Goal: Contribute content: Add original content to the website for others to see

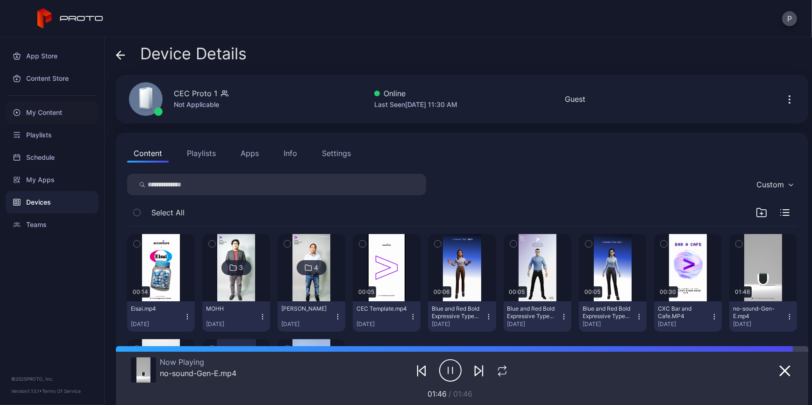
scroll to position [85, 0]
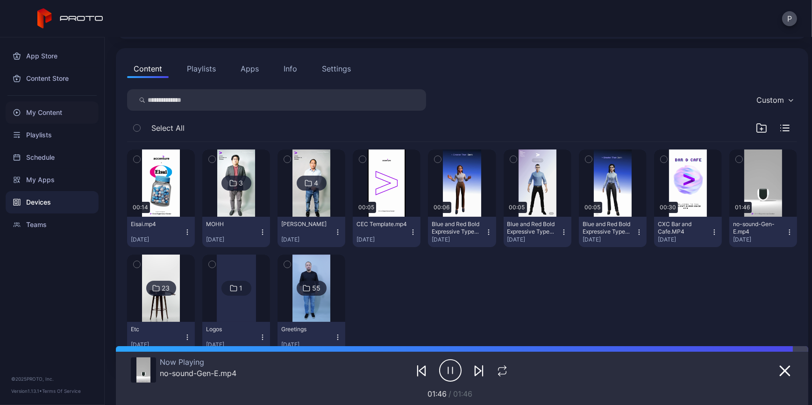
click at [71, 114] on div "My Content" at bounding box center [52, 112] width 93 height 22
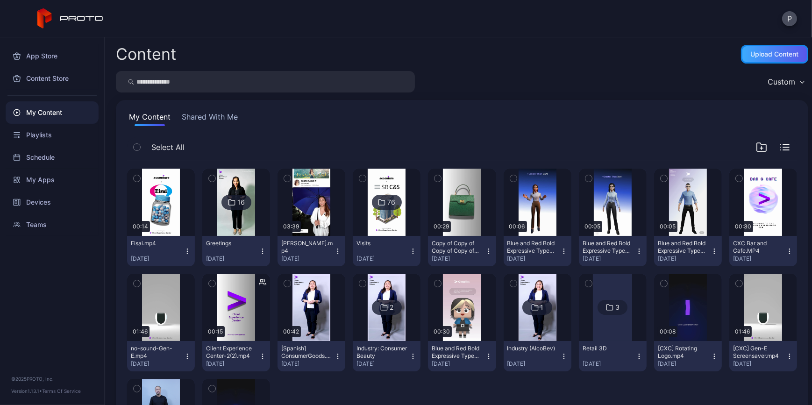
click at [765, 62] on div "Upload Content" at bounding box center [774, 54] width 67 height 19
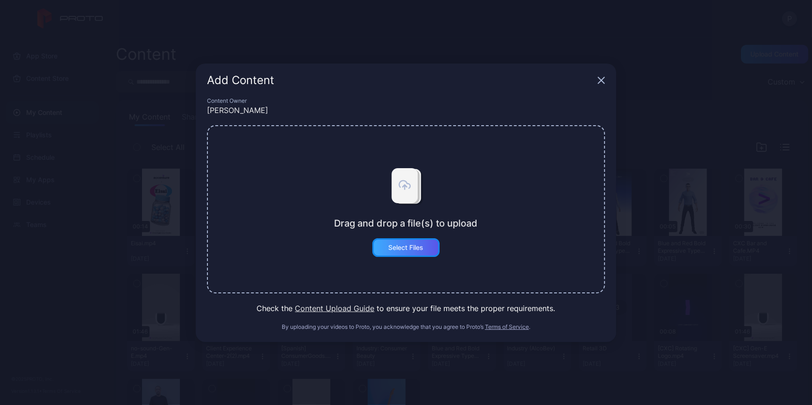
click at [411, 244] on div "Select Files" at bounding box center [406, 247] width 35 height 7
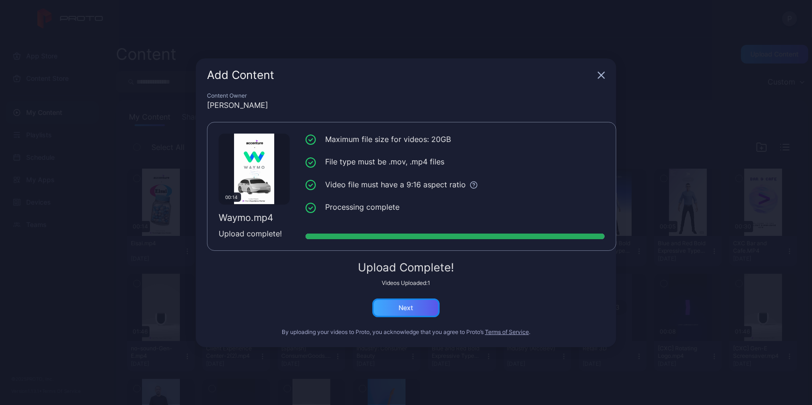
click at [413, 307] on div "Next" at bounding box center [406, 307] width 14 height 7
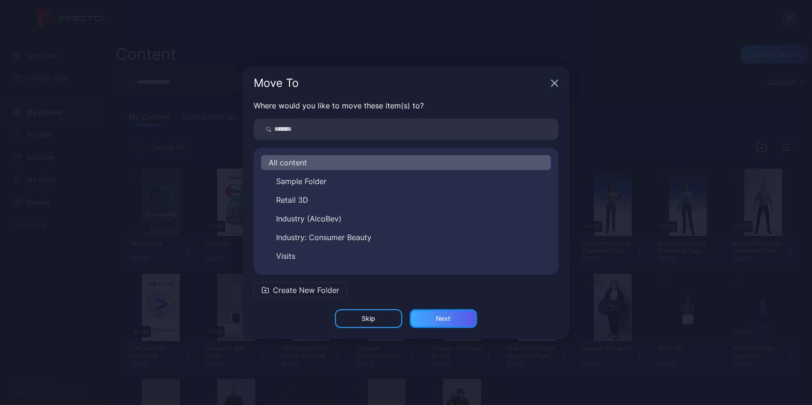
click at [465, 318] on div "Next" at bounding box center [443, 318] width 67 height 19
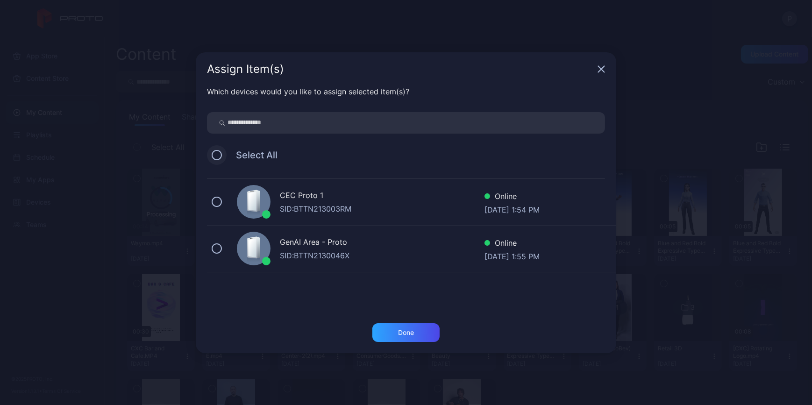
click at [213, 153] on button at bounding box center [217, 155] width 10 height 10
click at [405, 327] on div "Done" at bounding box center [405, 332] width 67 height 19
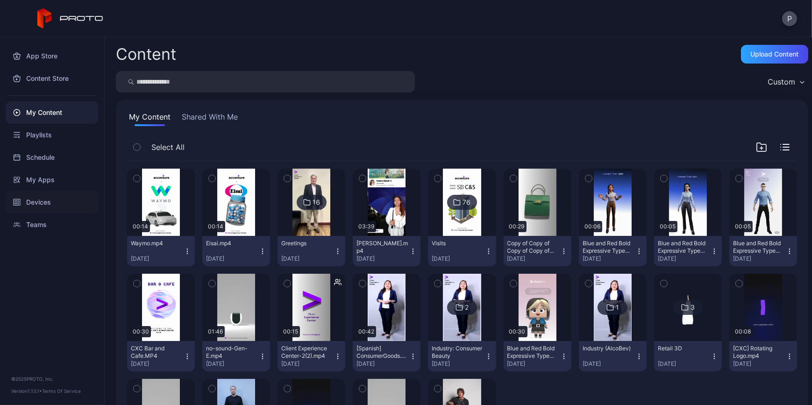
click at [72, 201] on div "Devices" at bounding box center [52, 202] width 93 height 22
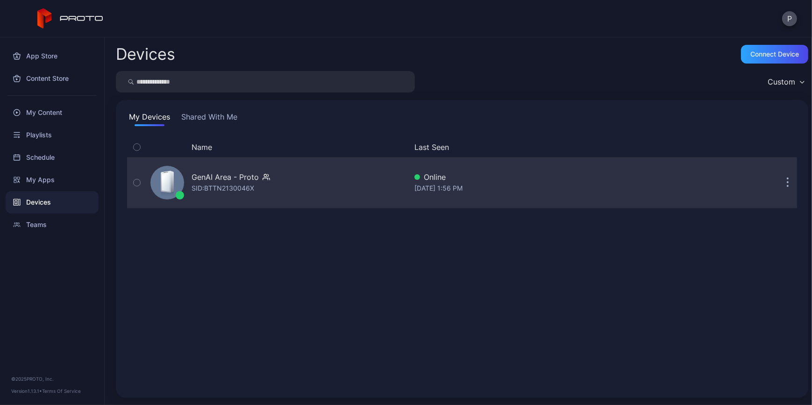
click at [336, 179] on div "GenAI Area - Proto SID: BTTN2130046X" at bounding box center [277, 182] width 260 height 47
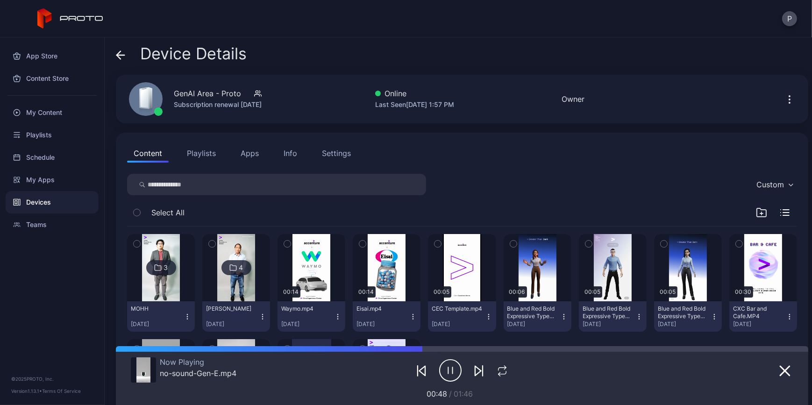
click at [129, 54] on div "Device Details" at bounding box center [181, 56] width 131 height 22
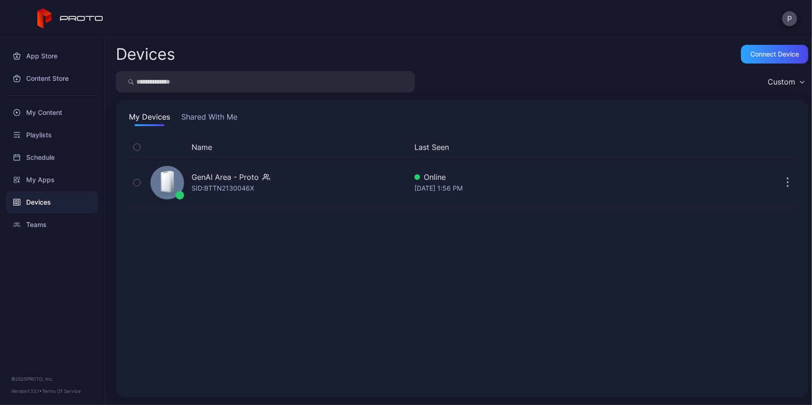
click at [214, 112] on button "Shared With Me" at bounding box center [209, 118] width 60 height 15
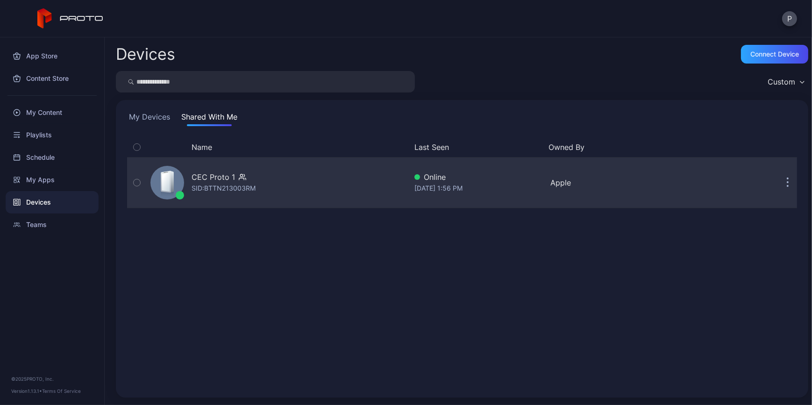
click at [346, 195] on div "CEC Proto 1 SID: BTTN213003RM" at bounding box center [277, 182] width 260 height 47
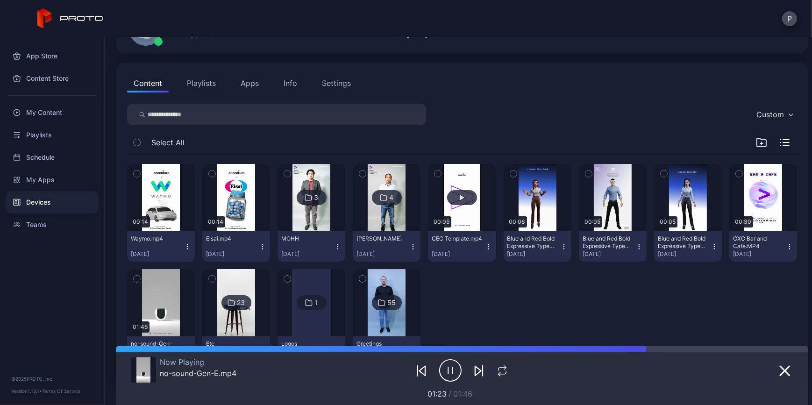
scroll to position [85, 0]
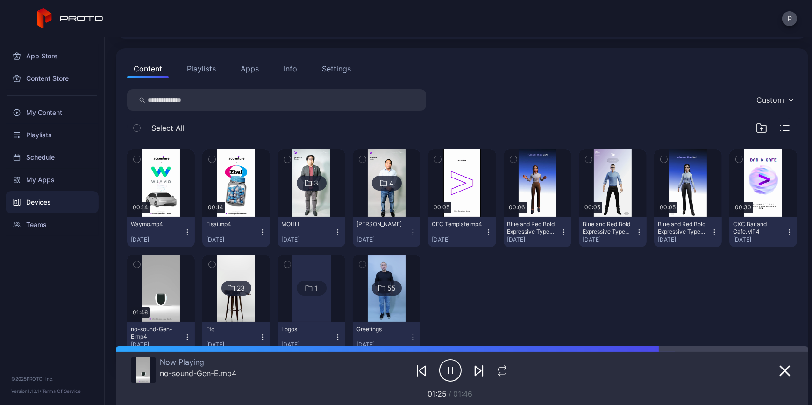
click at [291, 162] on icon "button" at bounding box center [287, 159] width 7 height 10
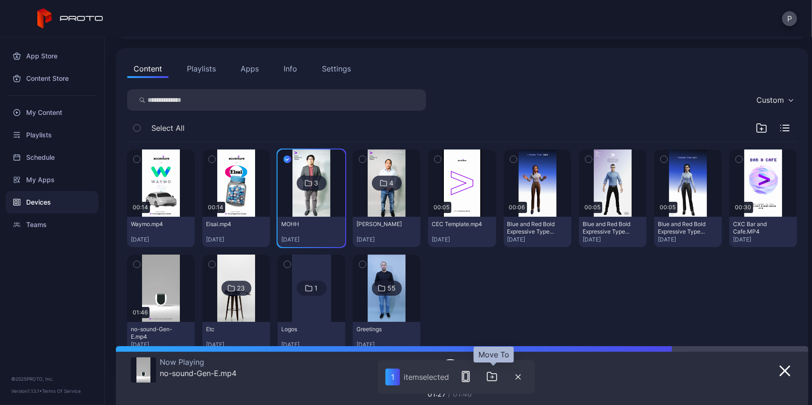
click at [497, 381] on icon "button" at bounding box center [491, 376] width 9 height 8
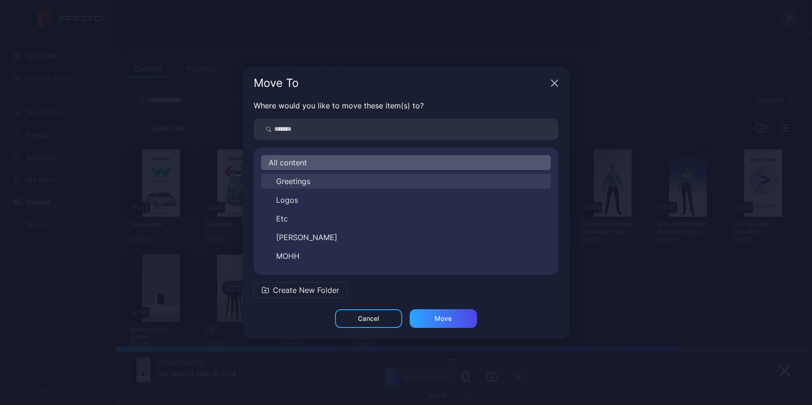
click at [332, 179] on button "Greetings" at bounding box center [406, 181] width 290 height 15
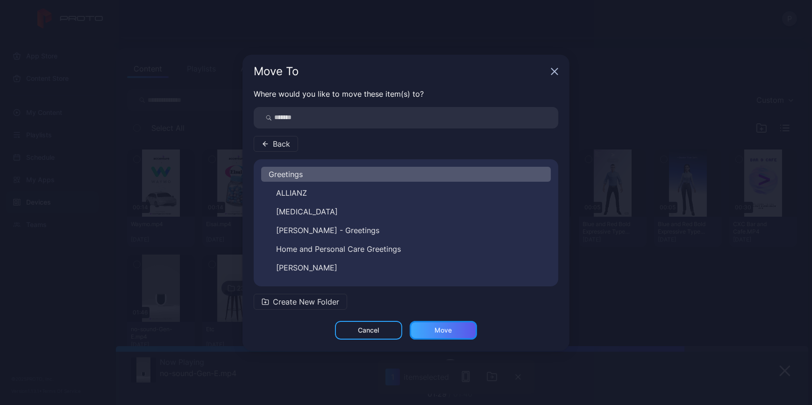
click at [448, 329] on div "Move" at bounding box center [443, 330] width 17 height 7
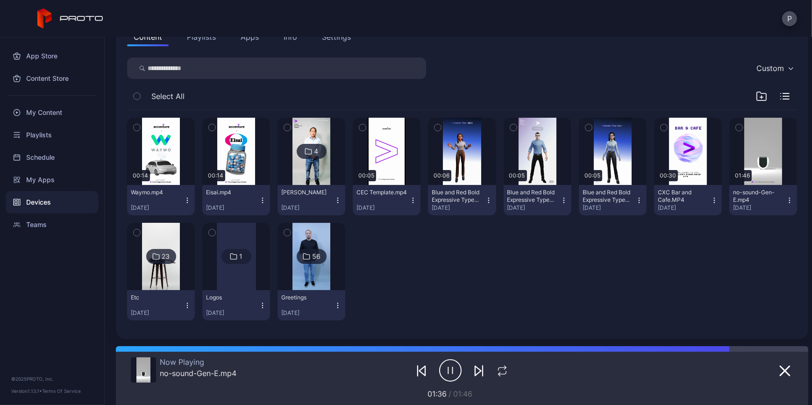
scroll to position [74, 0]
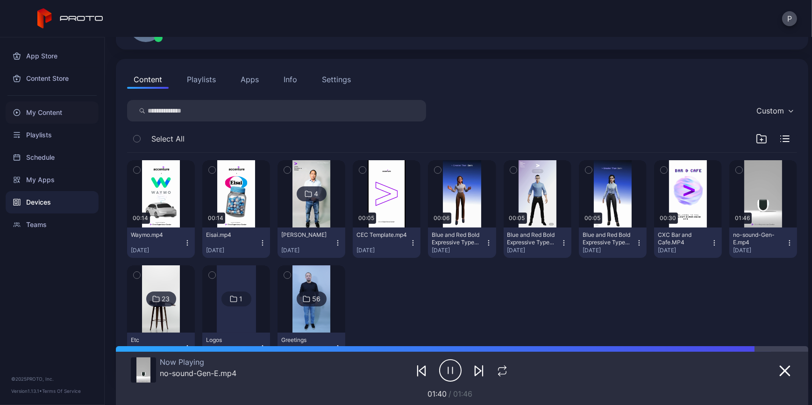
click at [59, 117] on div "My Content" at bounding box center [52, 112] width 93 height 22
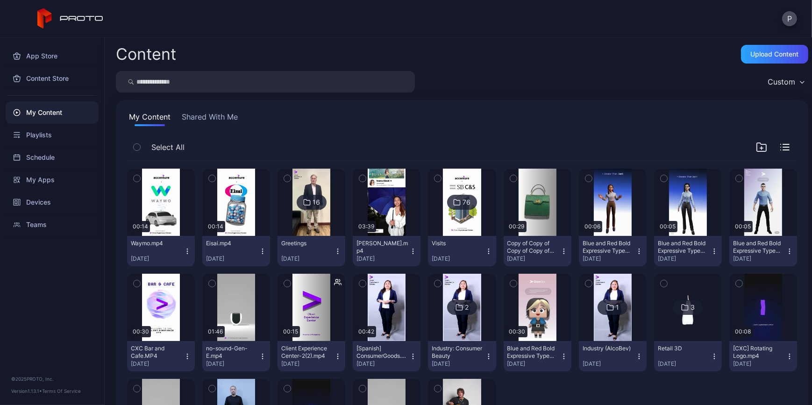
click at [345, 212] on div at bounding box center [311, 202] width 67 height 67
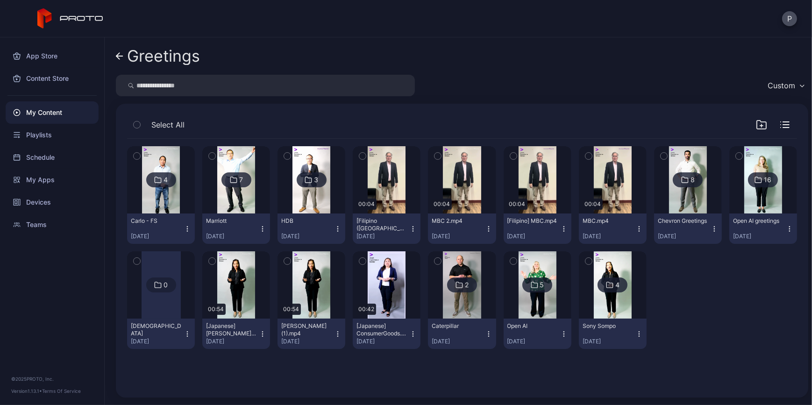
click at [162, 182] on icon at bounding box center [157, 179] width 7 height 11
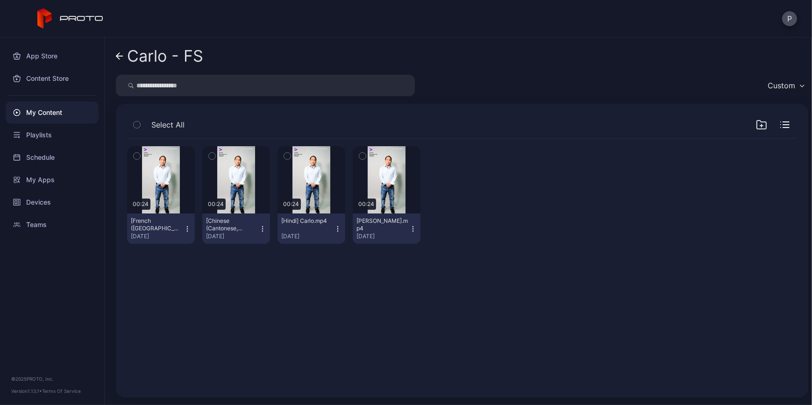
click at [57, 110] on div "My Content" at bounding box center [52, 112] width 93 height 22
